Goal: Check status: Check status

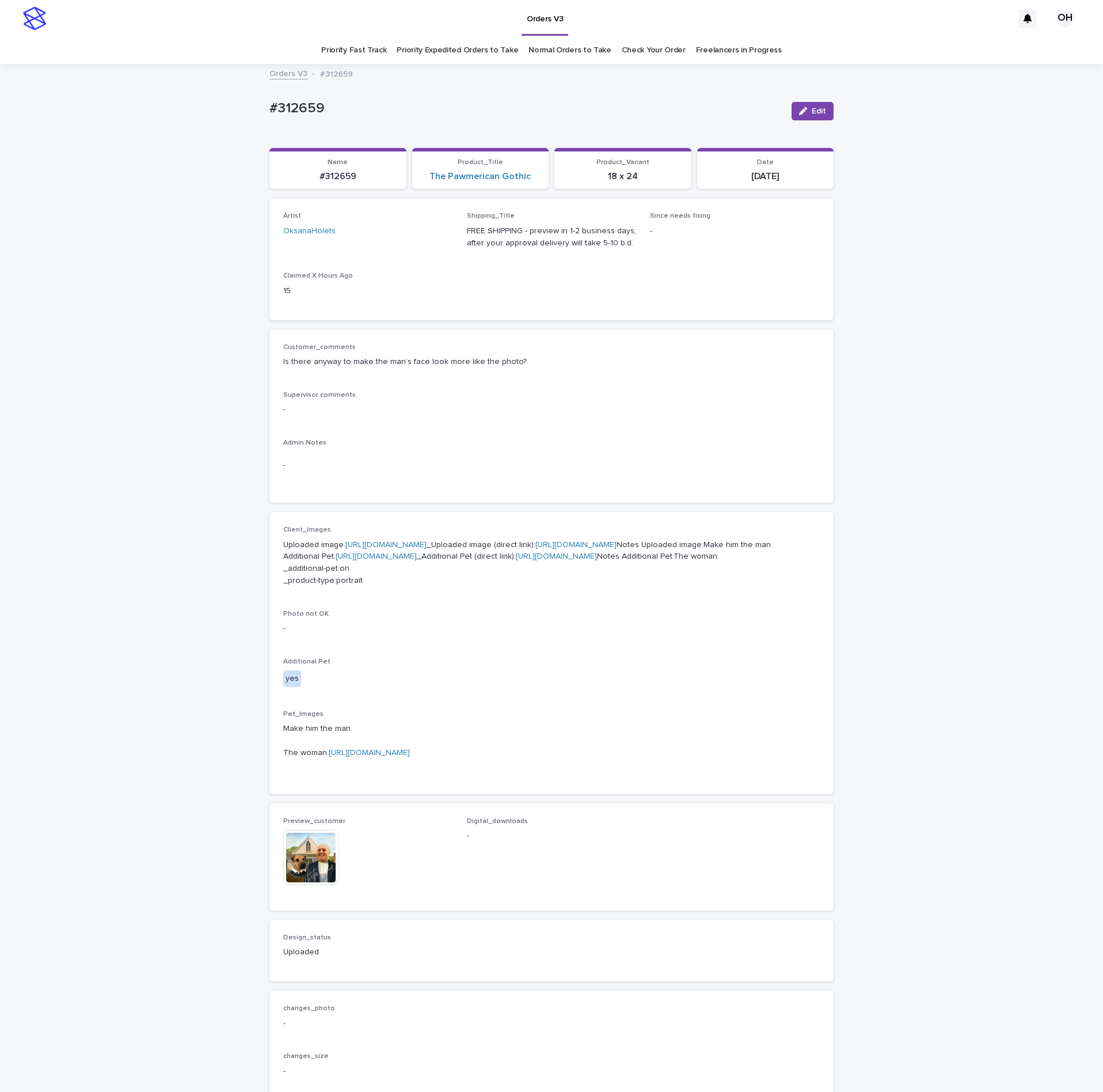
click at [627, 51] on link "Check Your Order" at bounding box center [654, 50] width 64 height 27
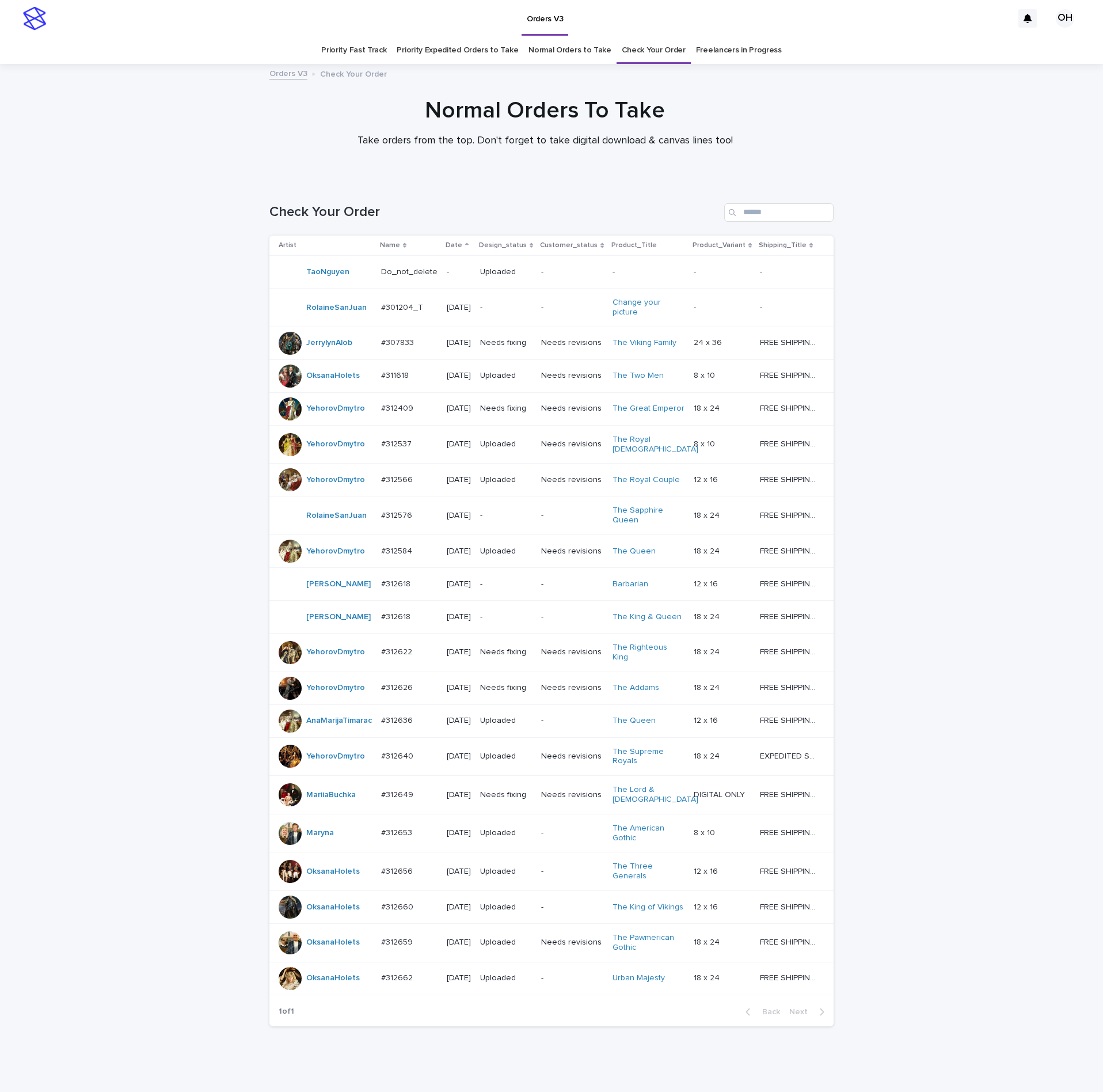
click at [546, 46] on link "Normal Orders to Take" at bounding box center [570, 50] width 83 height 27
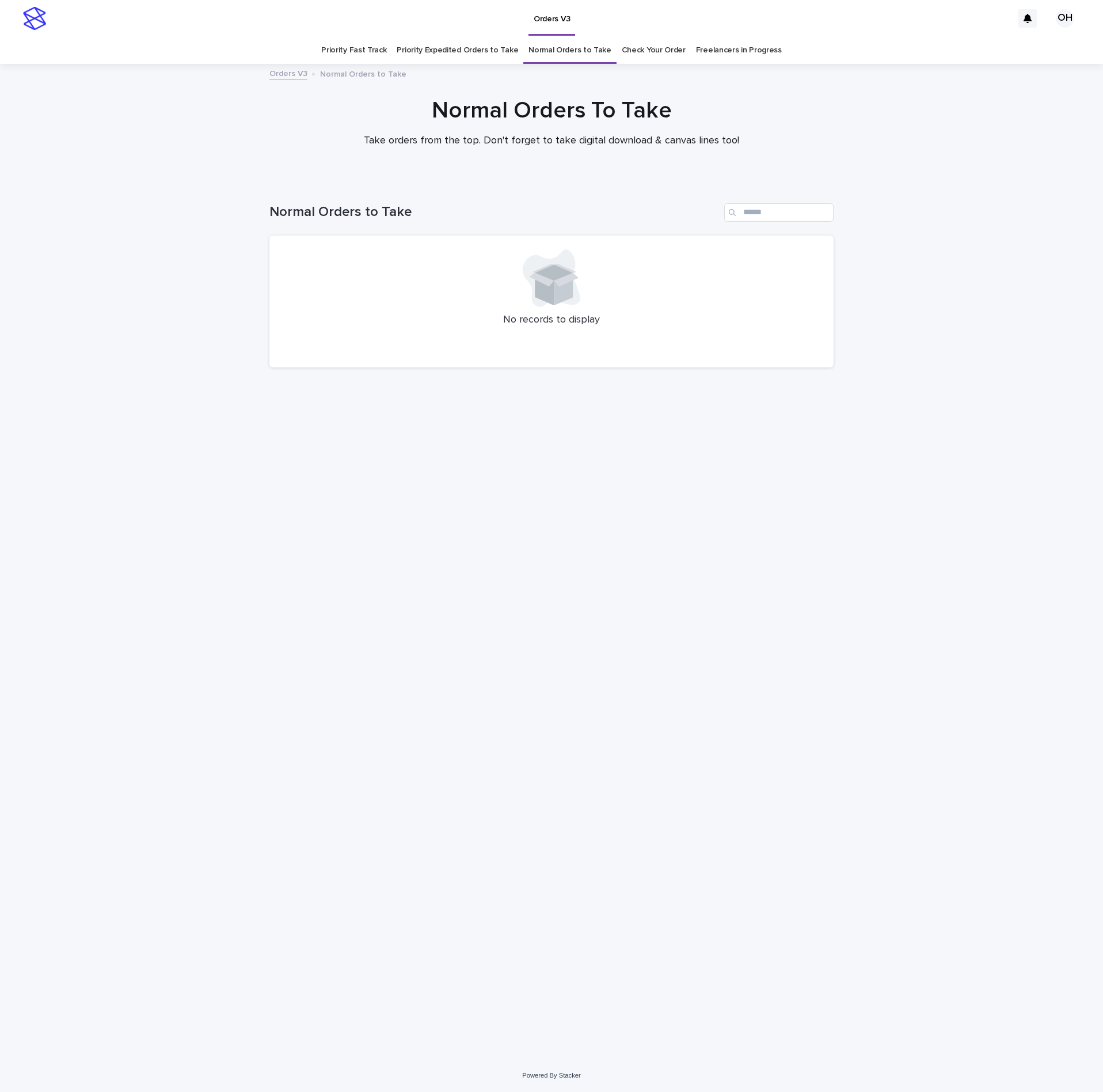
click at [455, 48] on link "Priority Expedited Orders to Take" at bounding box center [458, 50] width 122 height 27
click at [374, 50] on link "Priority Fast Track" at bounding box center [354, 50] width 65 height 27
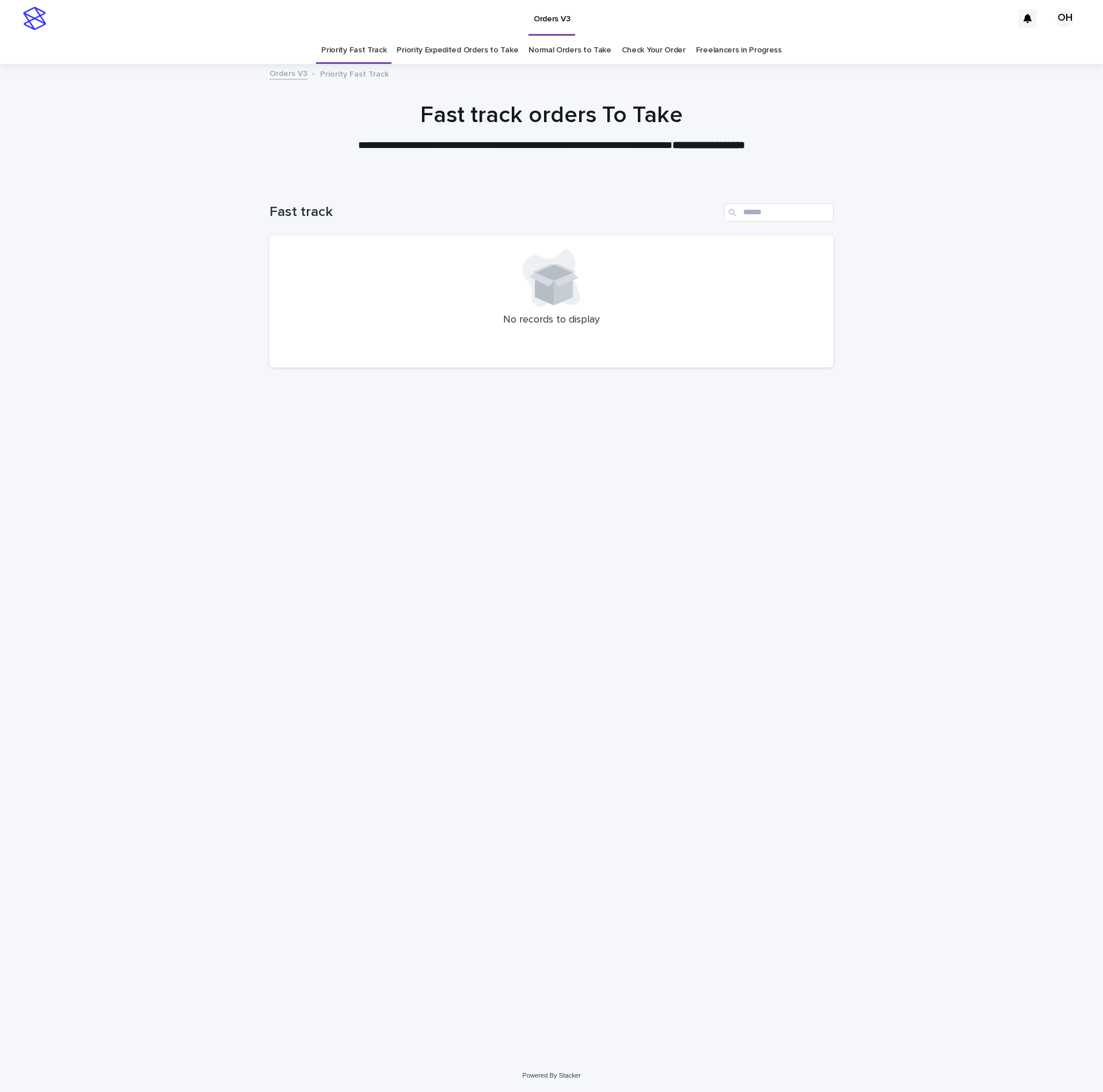
click at [666, 373] on div "Fast track No records to display" at bounding box center [552, 278] width 565 height 197
click at [654, 43] on link "Check Your Order" at bounding box center [654, 50] width 64 height 27
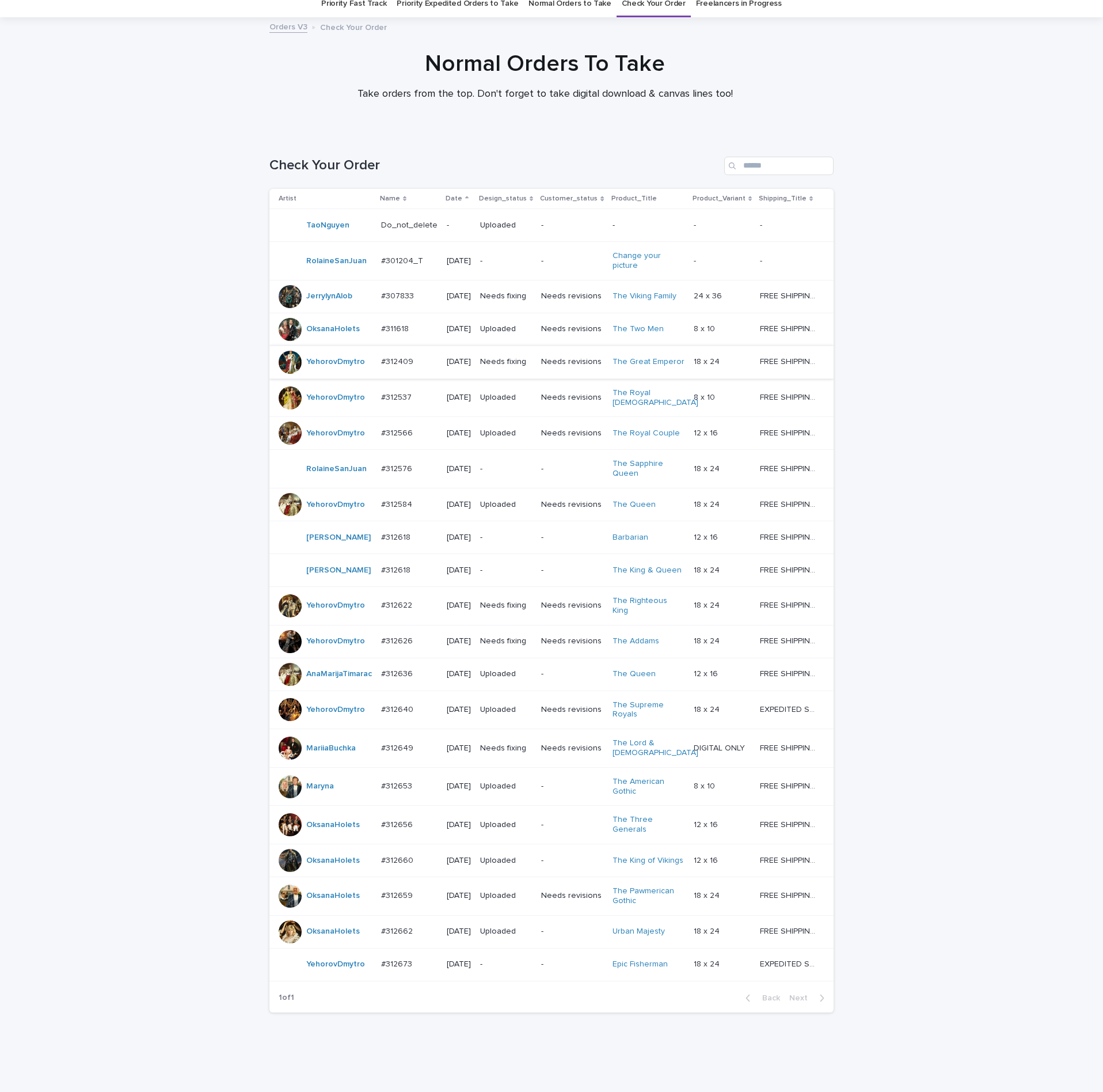
scroll to position [86, 0]
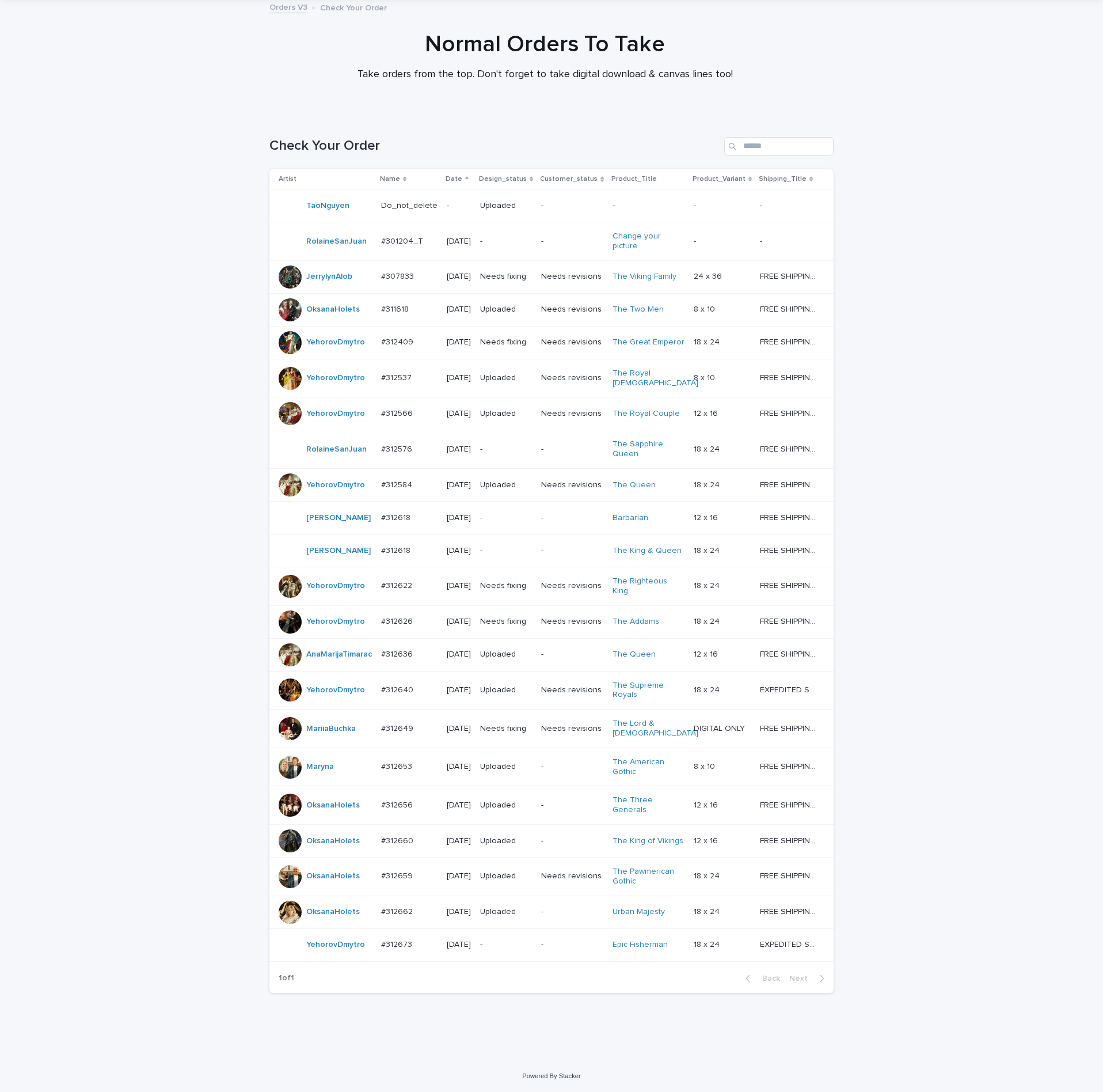
click at [383, 950] on p "#312673" at bounding box center [398, 944] width 33 height 12
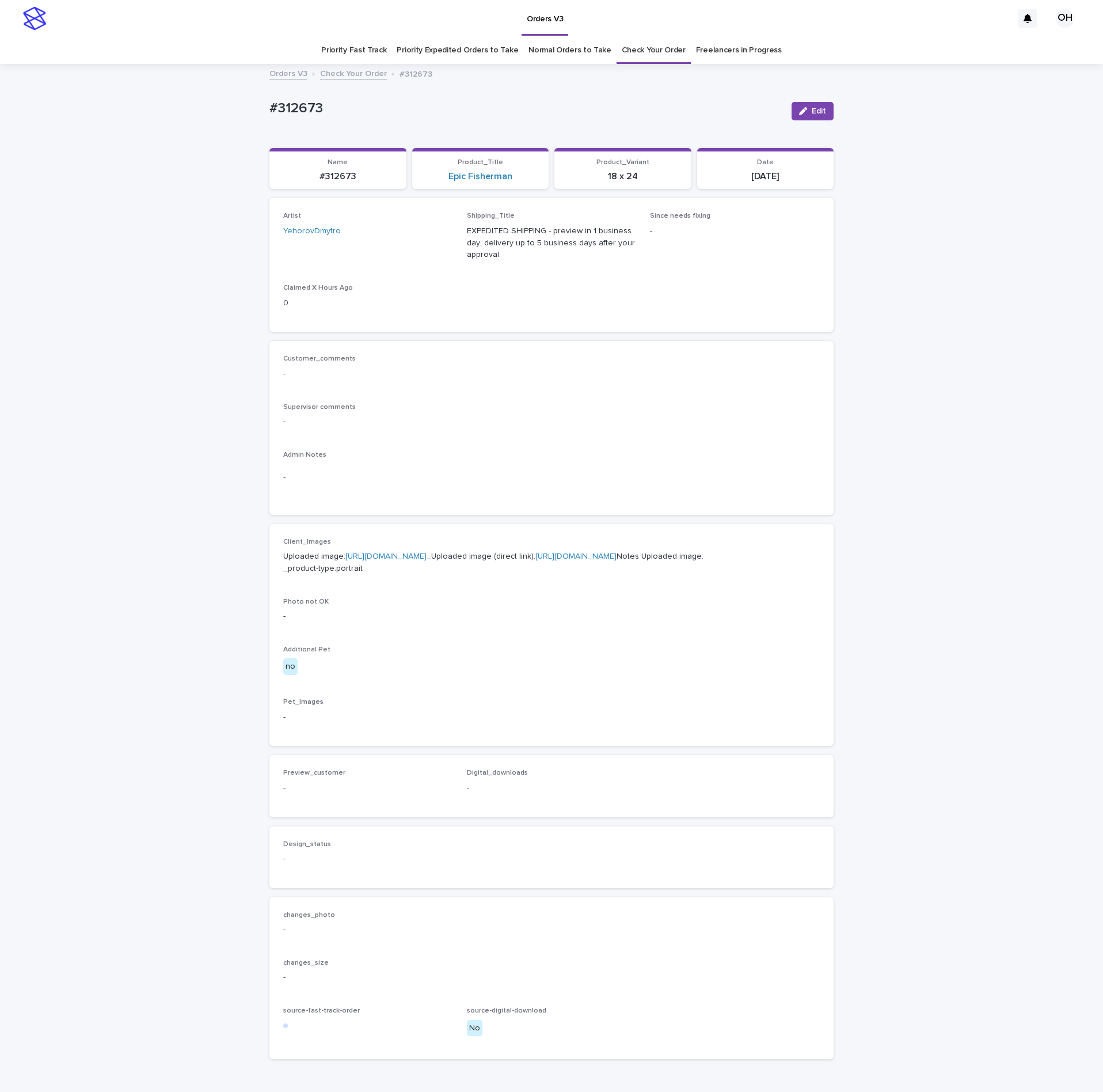
click at [378, 560] on link "[URL][DOMAIN_NAME]" at bounding box center [385, 556] width 81 height 8
